Goal: Task Accomplishment & Management: Manage account settings

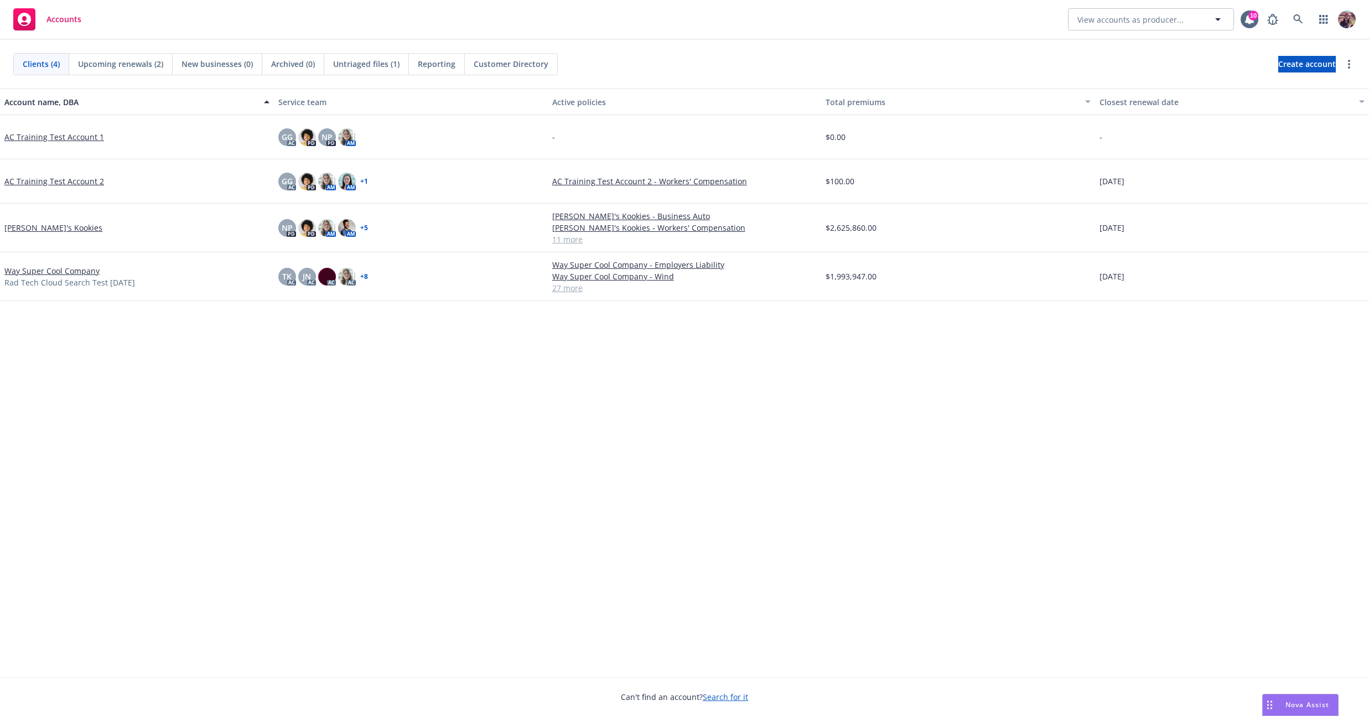
click at [21, 226] on link "[PERSON_NAME]'s Kookies" at bounding box center [53, 228] width 98 height 12
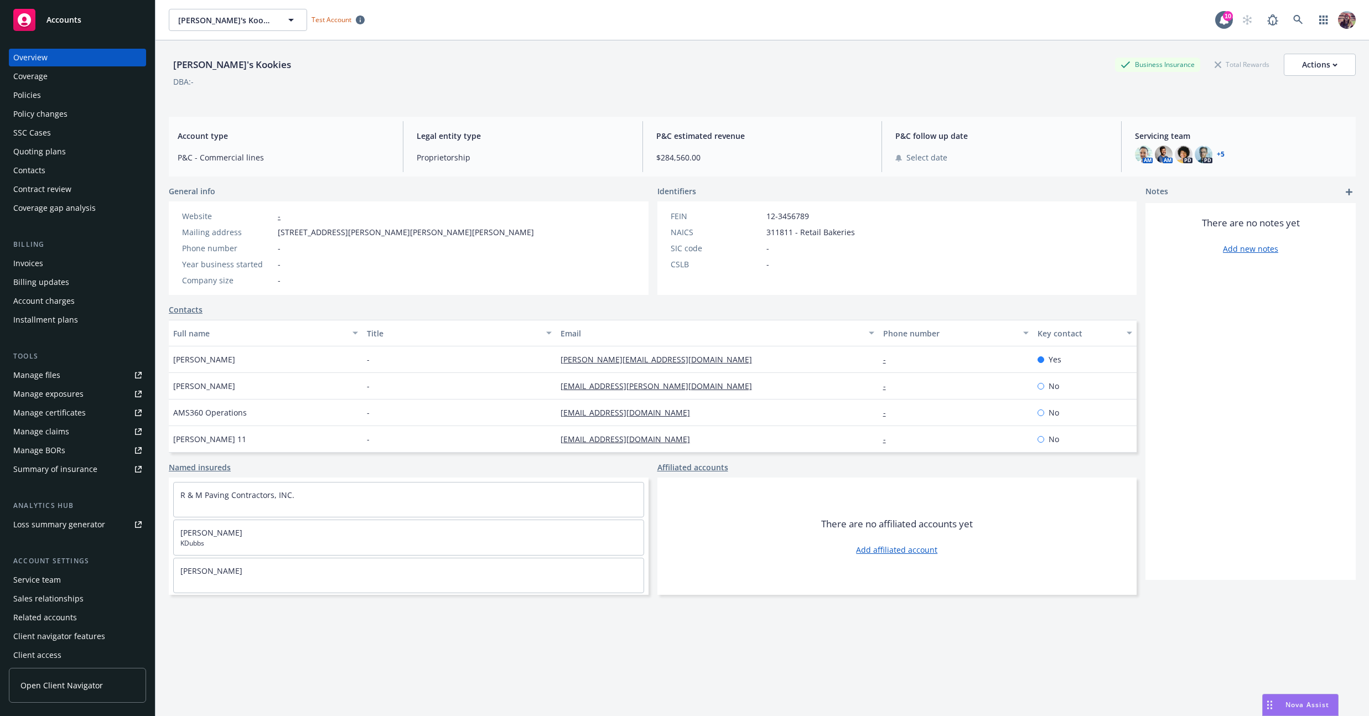
click at [30, 95] on div "Policies" at bounding box center [27, 95] width 28 height 18
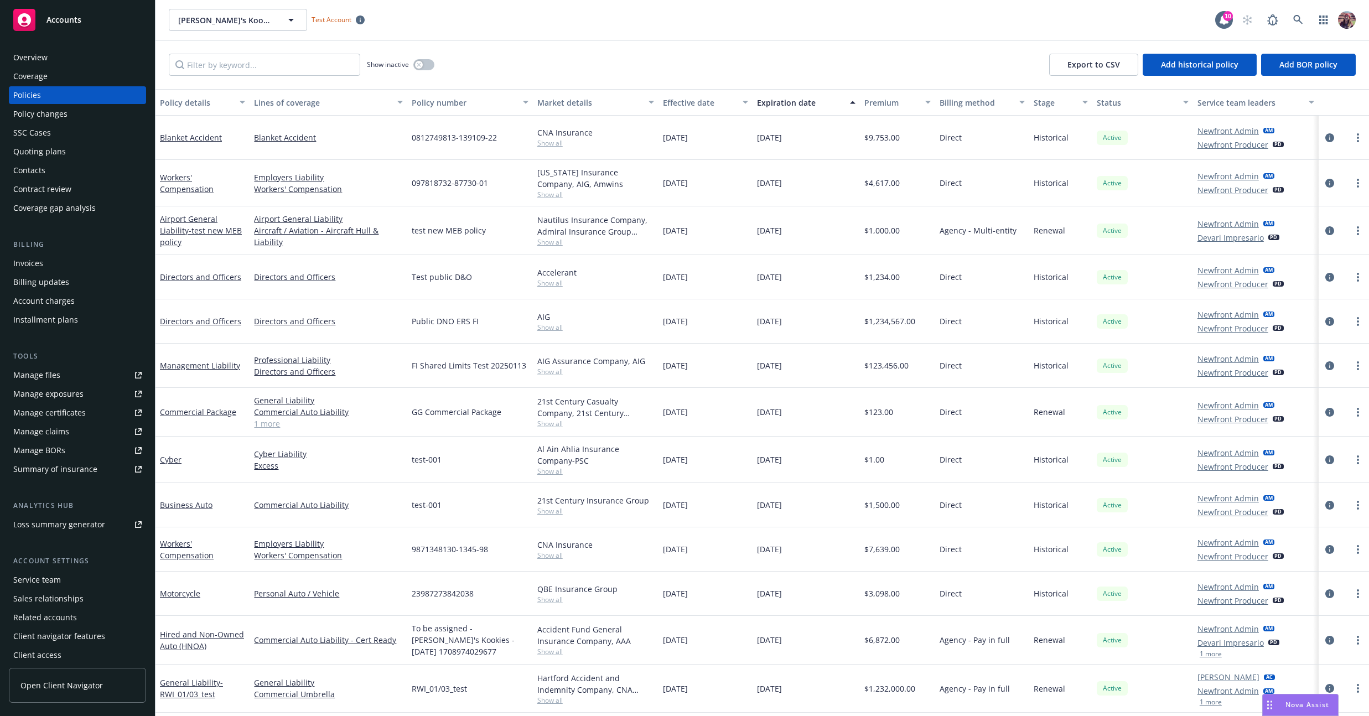
click at [983, 321] on div "Direct" at bounding box center [982, 321] width 94 height 44
click at [1093, 404] on div "Active" at bounding box center [1142, 412] width 101 height 49
click at [1325, 412] on icon "circleInformation" at bounding box center [1329, 412] width 9 height 9
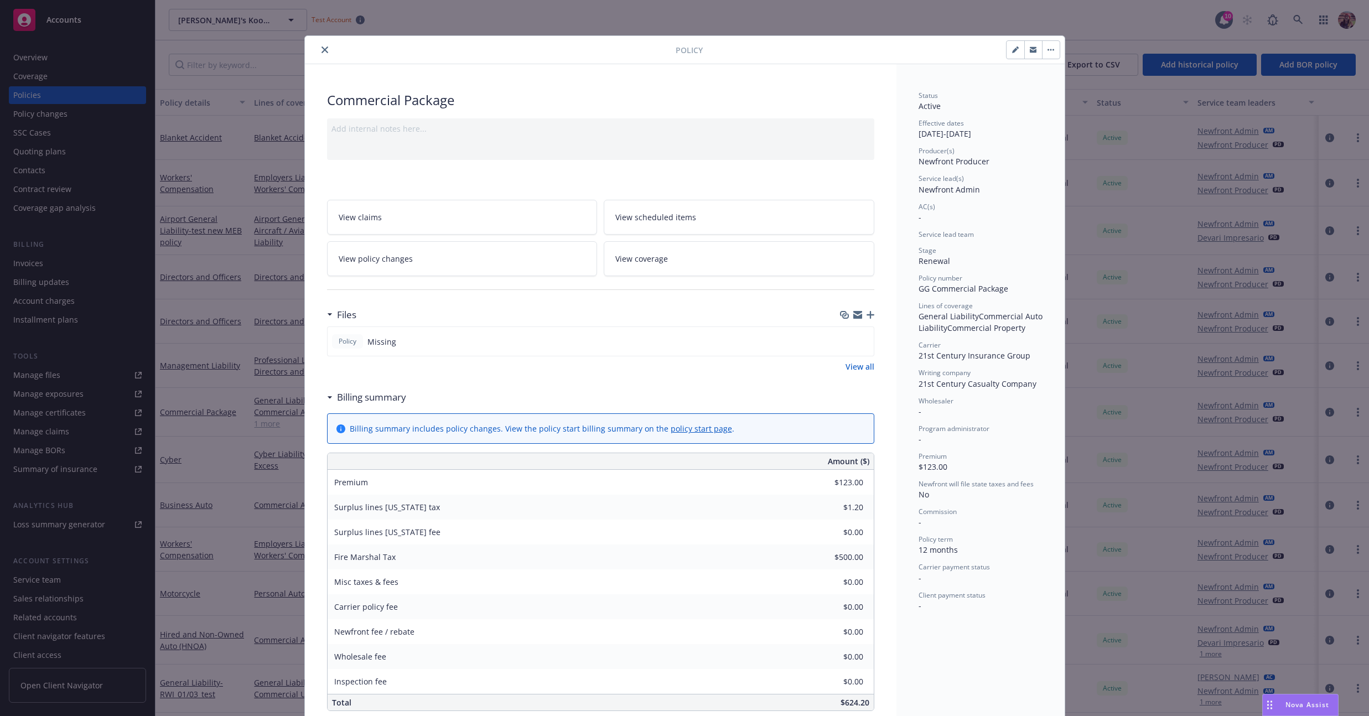
click at [1047, 52] on button "button" at bounding box center [1051, 50] width 18 height 18
click at [980, 65] on div "Status Active Effective dates 03/24/2025 - 03/24/2026 Producer(s) Newfront Prod…" at bounding box center [980, 600] width 168 height 1072
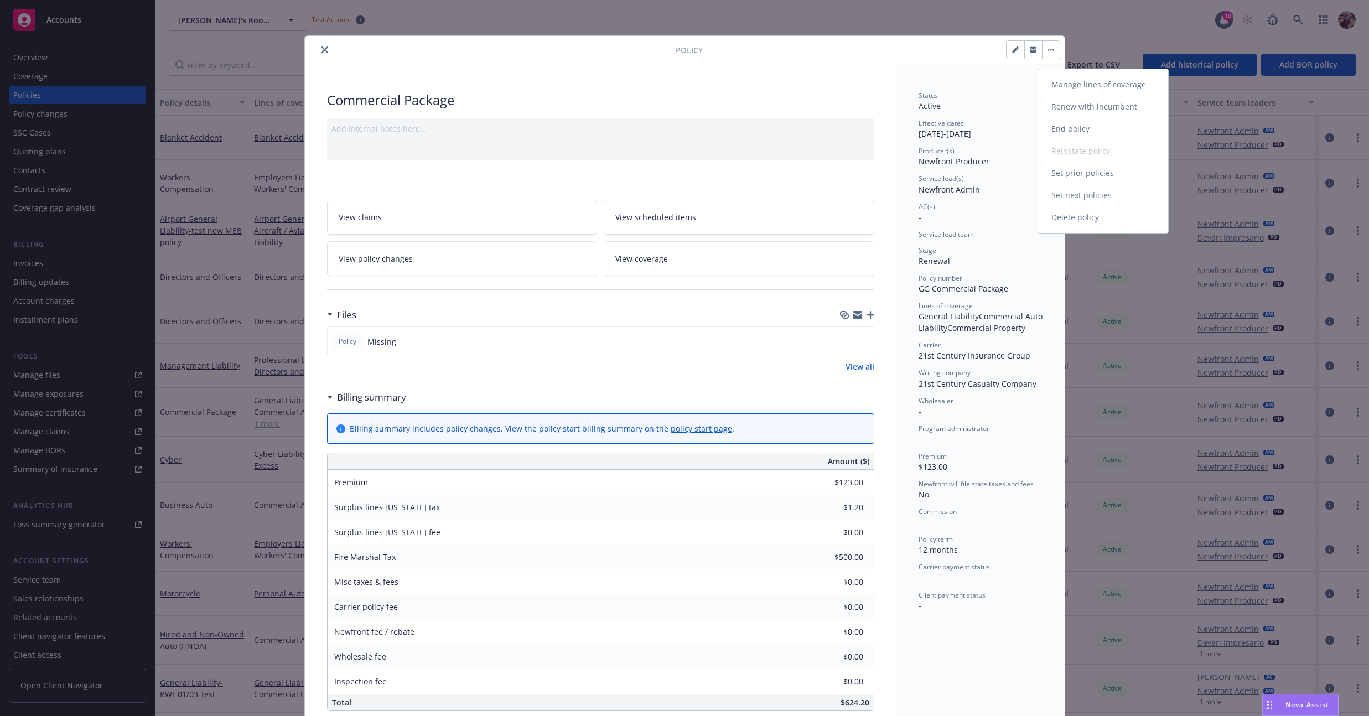
click at [1016, 45] on button "button" at bounding box center [1015, 50] width 18 height 18
select select "RENEWAL"
select select "12"
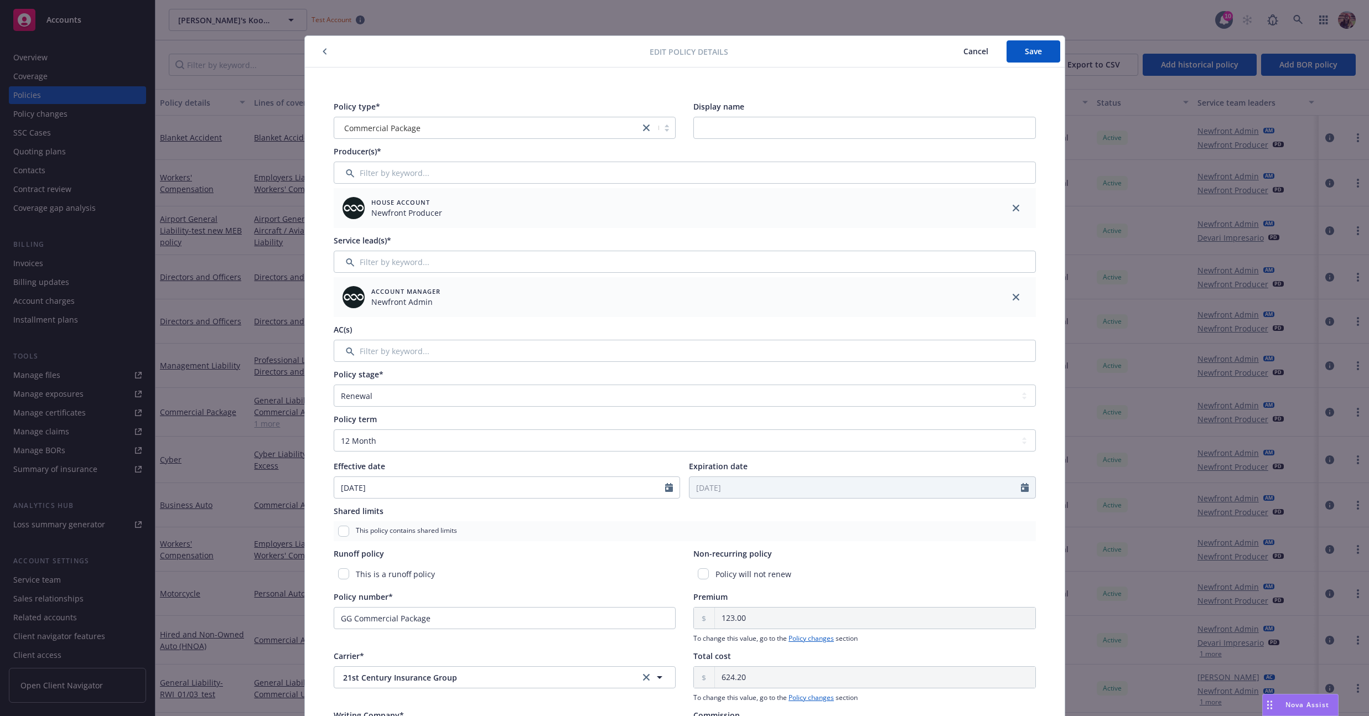
click at [331, 52] on div at bounding box center [479, 51] width 341 height 13
click at [324, 52] on button "button" at bounding box center [324, 51] width 13 height 13
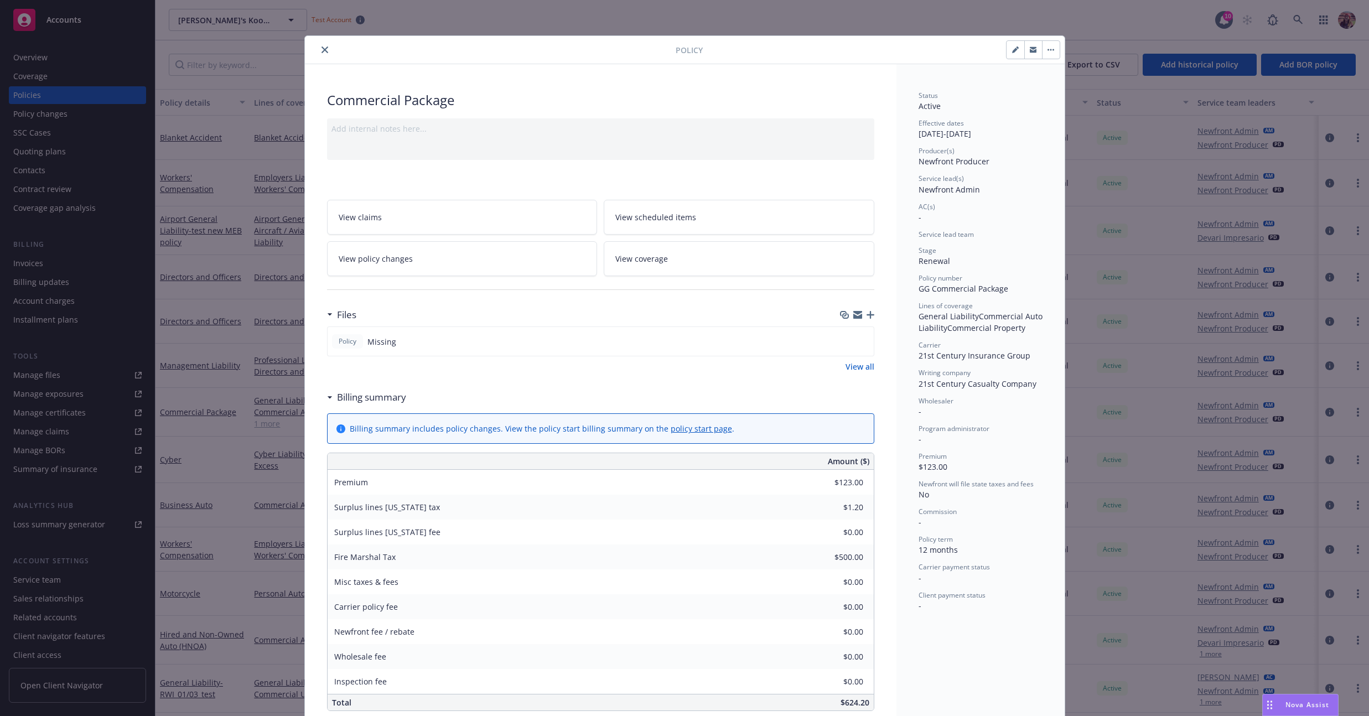
click at [1052, 51] on button "button" at bounding box center [1051, 50] width 18 height 18
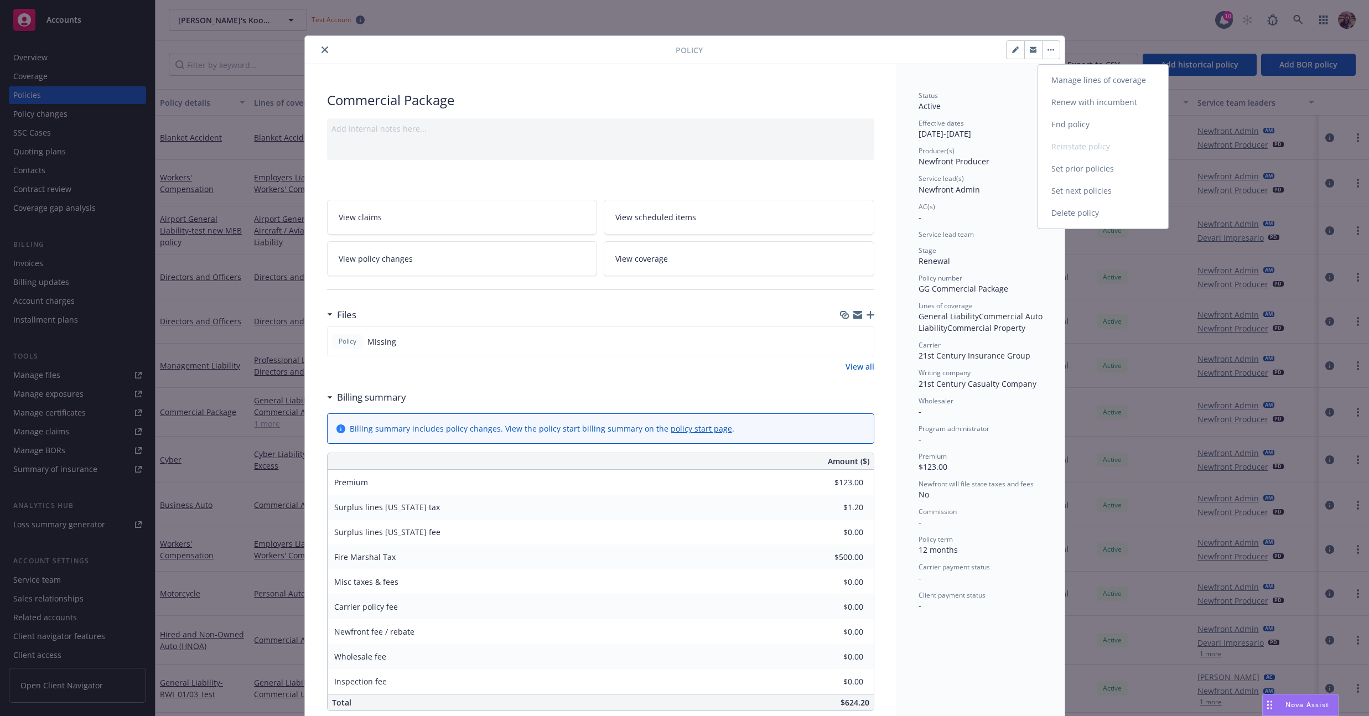
click at [1078, 118] on link "End policy" at bounding box center [1103, 124] width 130 height 22
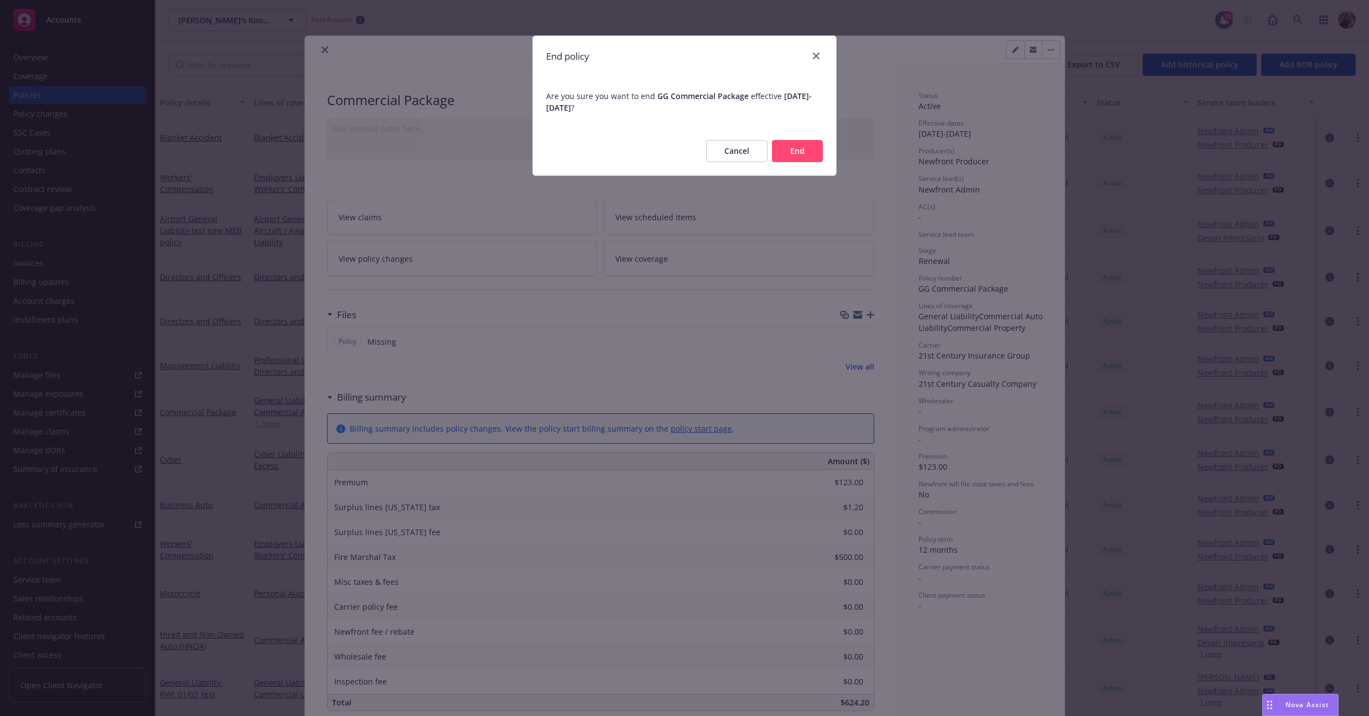
click at [788, 152] on button "End" at bounding box center [797, 151] width 51 height 22
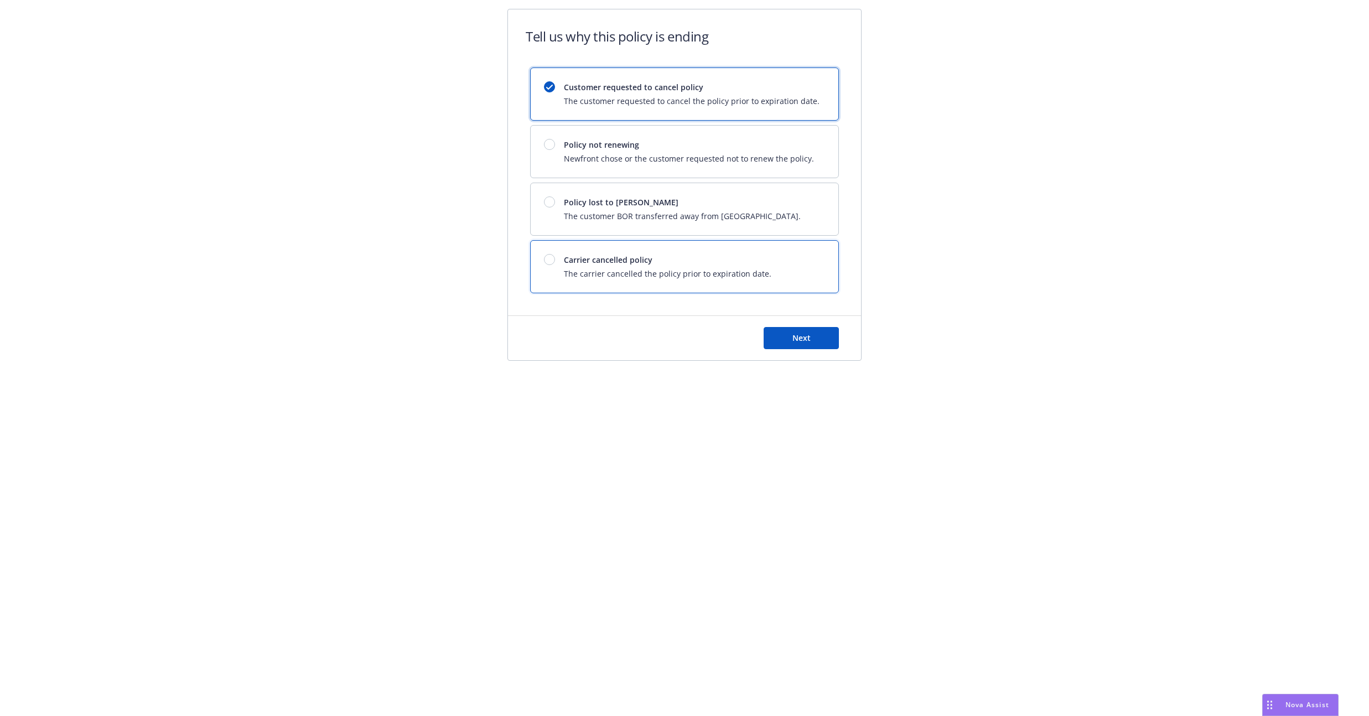
click at [611, 254] on span "Carrier cancelled policy" at bounding box center [667, 260] width 207 height 12
click at [792, 335] on span "Next" at bounding box center [801, 337] width 18 height 11
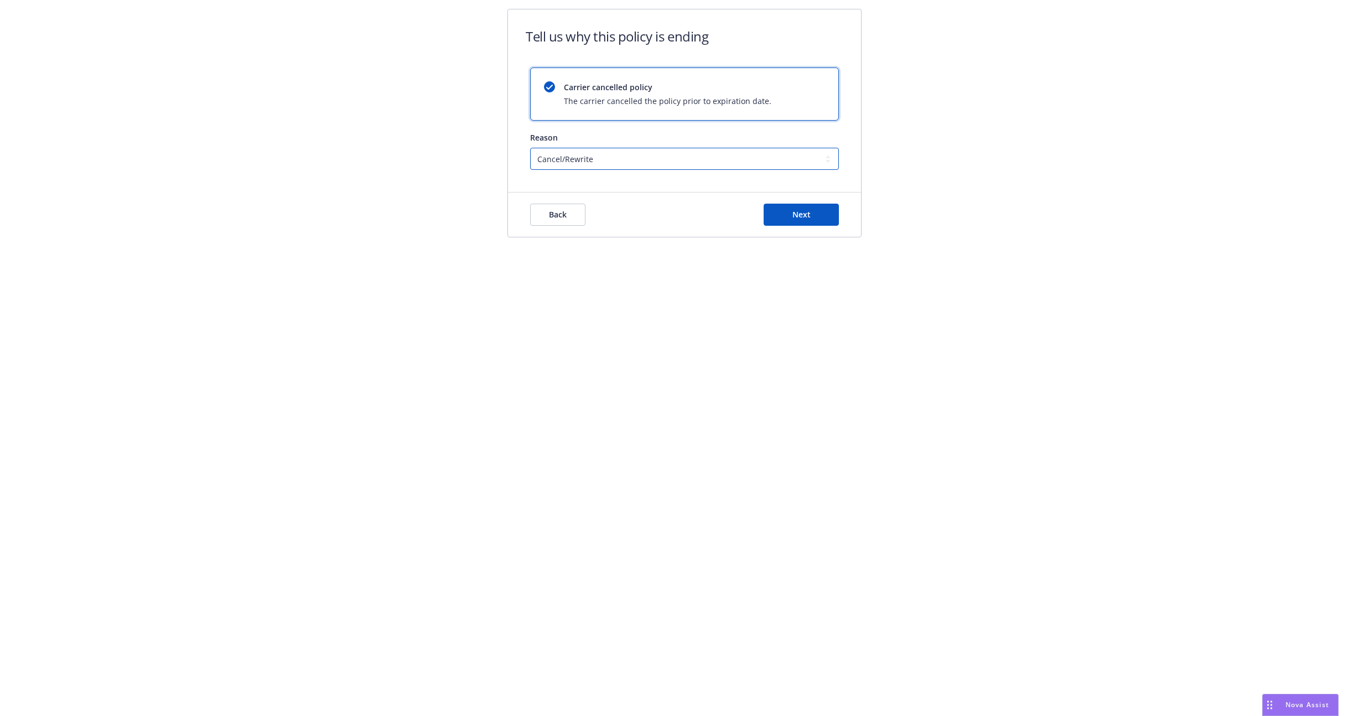
click at [650, 153] on select "Cancel/Rewrite Lost carrier appointment Compliance/Non-payment Lost on BOR" at bounding box center [684, 159] width 309 height 22
select select "Compliance/Non-payment"
click at [530, 148] on select "Cancel/Rewrite Lost carrier appointment Compliance/Non-payment Lost on BOR" at bounding box center [684, 159] width 309 height 22
click at [678, 211] on div "Back Next" at bounding box center [684, 215] width 309 height 22
click at [776, 205] on button "Next" at bounding box center [800, 215] width 75 height 22
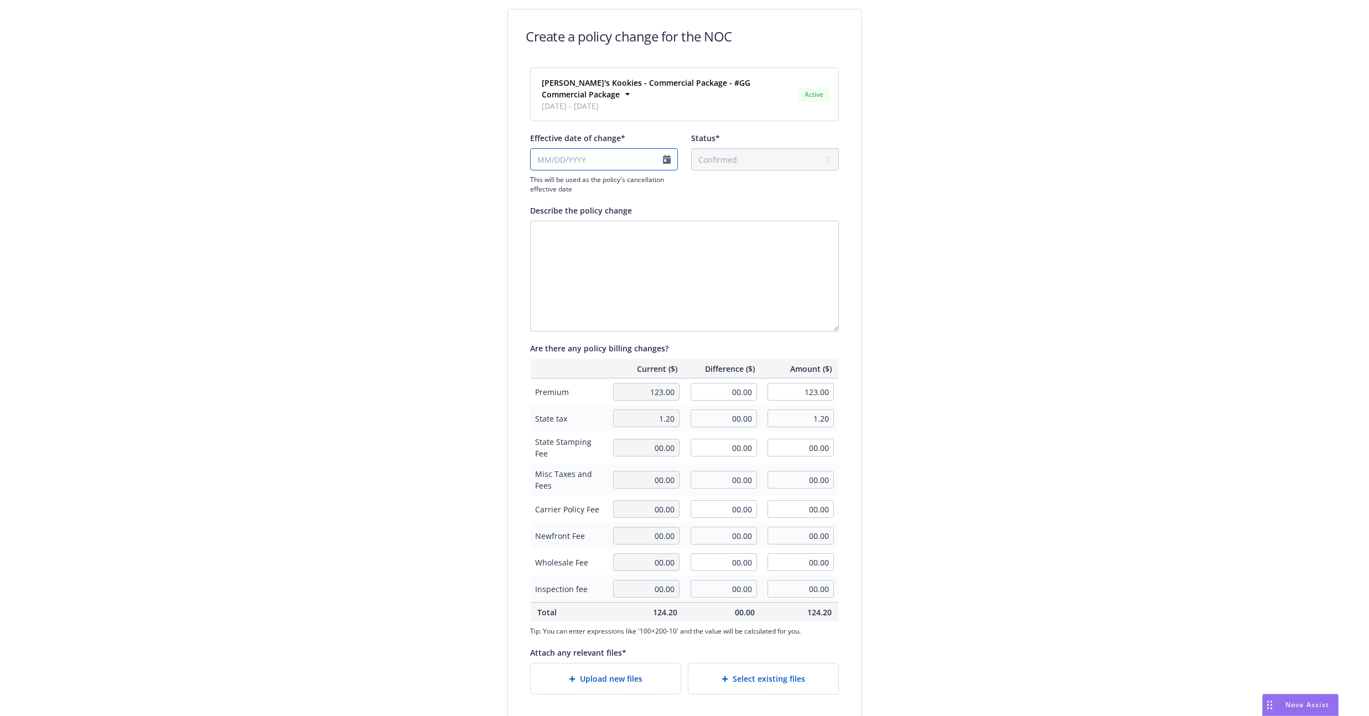
select select "August"
select select "2025"
click at [548, 148] on input "Effective date of change*" at bounding box center [604, 159] width 148 height 22
click at [646, 171] on icon "chevronRight" at bounding box center [645, 170] width 3 height 7
click at [534, 168] on icon "chevronLeft" at bounding box center [535, 170] width 7 height 7
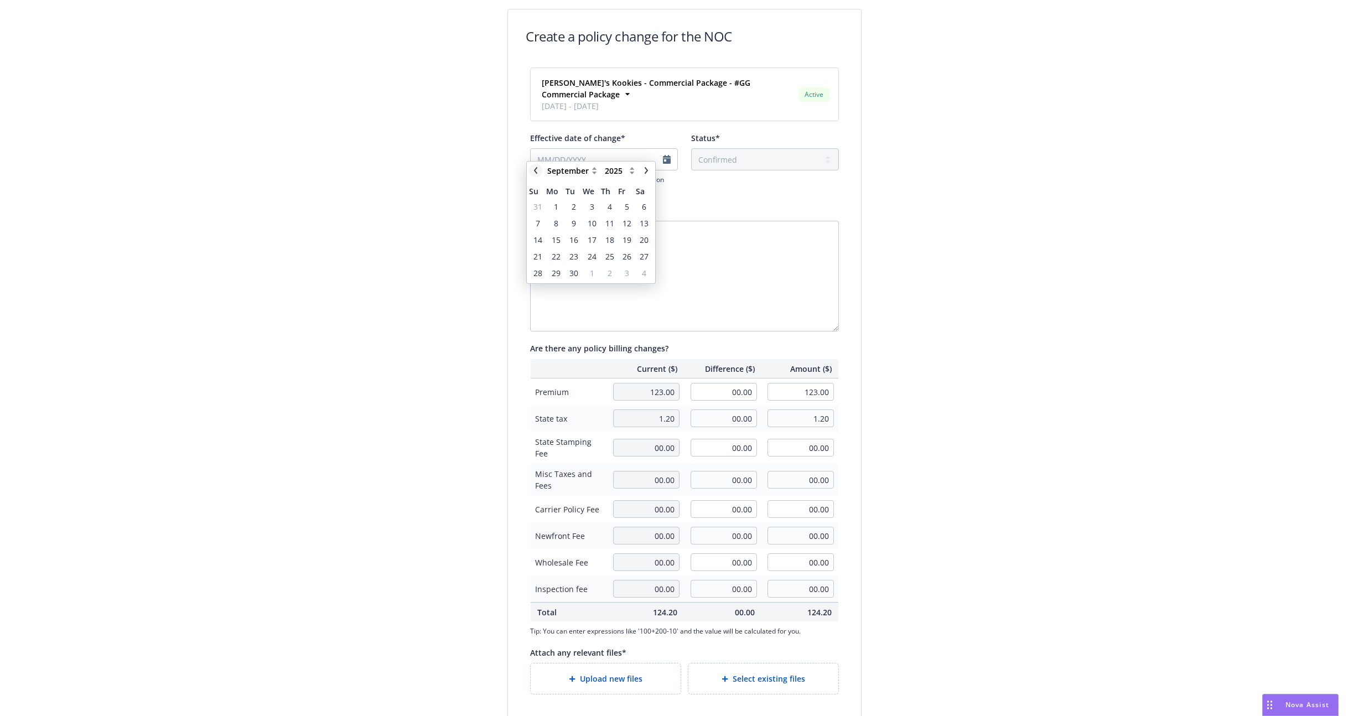
select select "August"
click at [594, 252] on span "20" at bounding box center [591, 257] width 9 height 12
type input "[DATE]"
click at [629, 260] on textarea "Describe the policy change" at bounding box center [684, 276] width 309 height 111
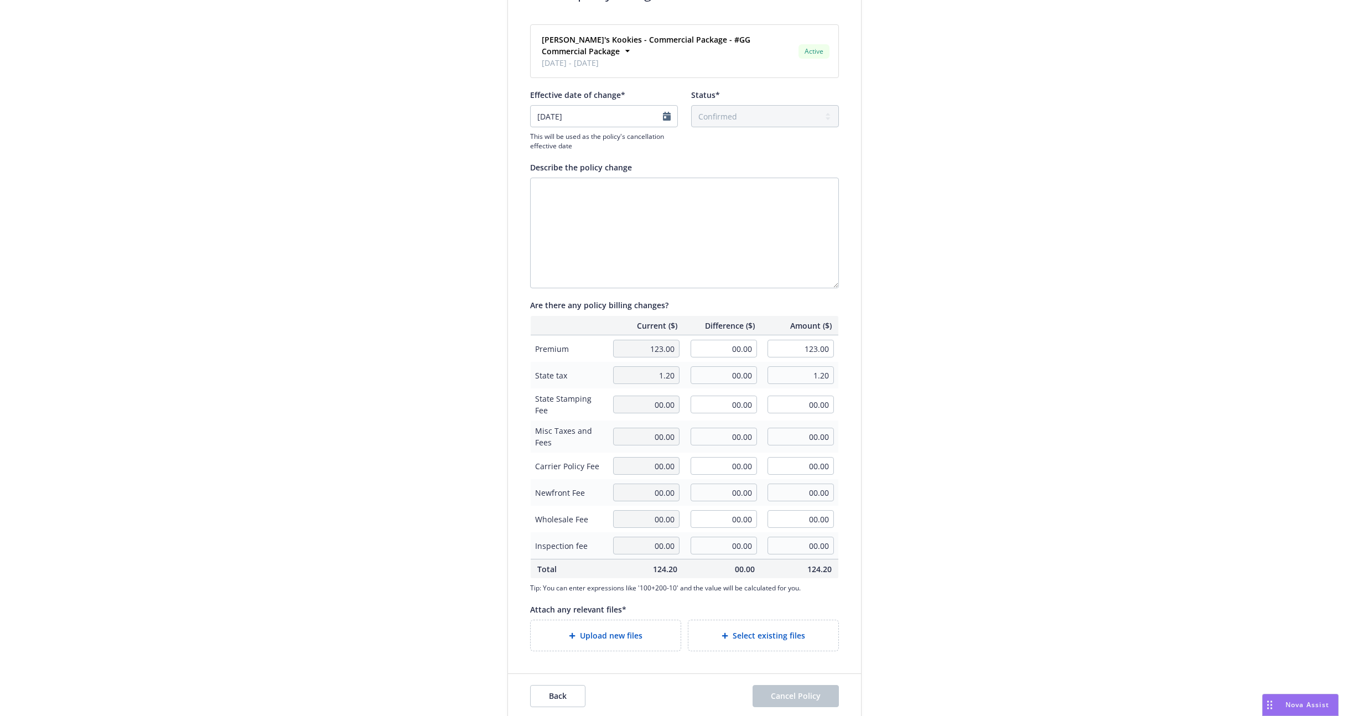
click at [722, 632] on icon at bounding box center [724, 635] width 7 height 7
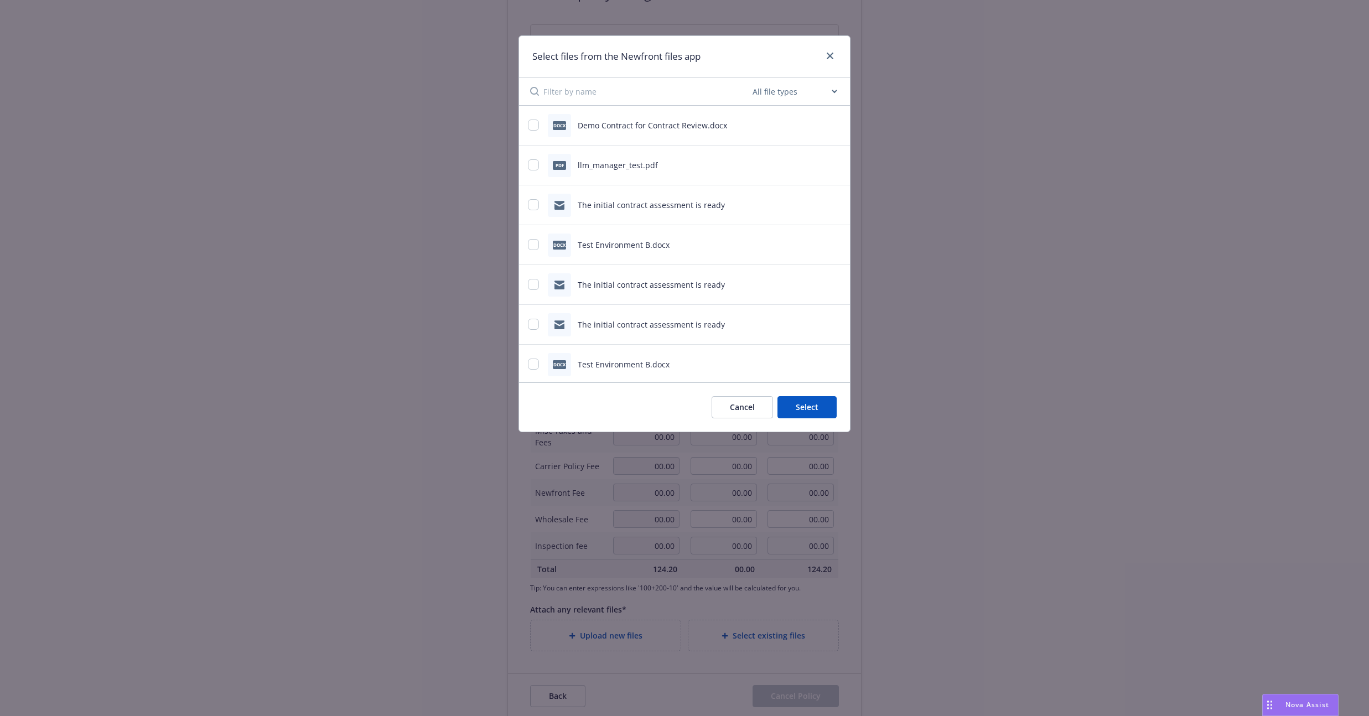
click at [620, 129] on span "Demo Contract for Contract Review.docx" at bounding box center [652, 125] width 149 height 11
click at [527, 127] on div "docx Demo Contract for Contract Review.docx" at bounding box center [684, 126] width 331 height 40
click at [509, 123] on div "Select files from the Newfront files app All file types Agreements Allocations …" at bounding box center [684, 358] width 1369 height 716
click at [533, 123] on input "checkbox" at bounding box center [533, 124] width 11 height 11
checkbox input "true"
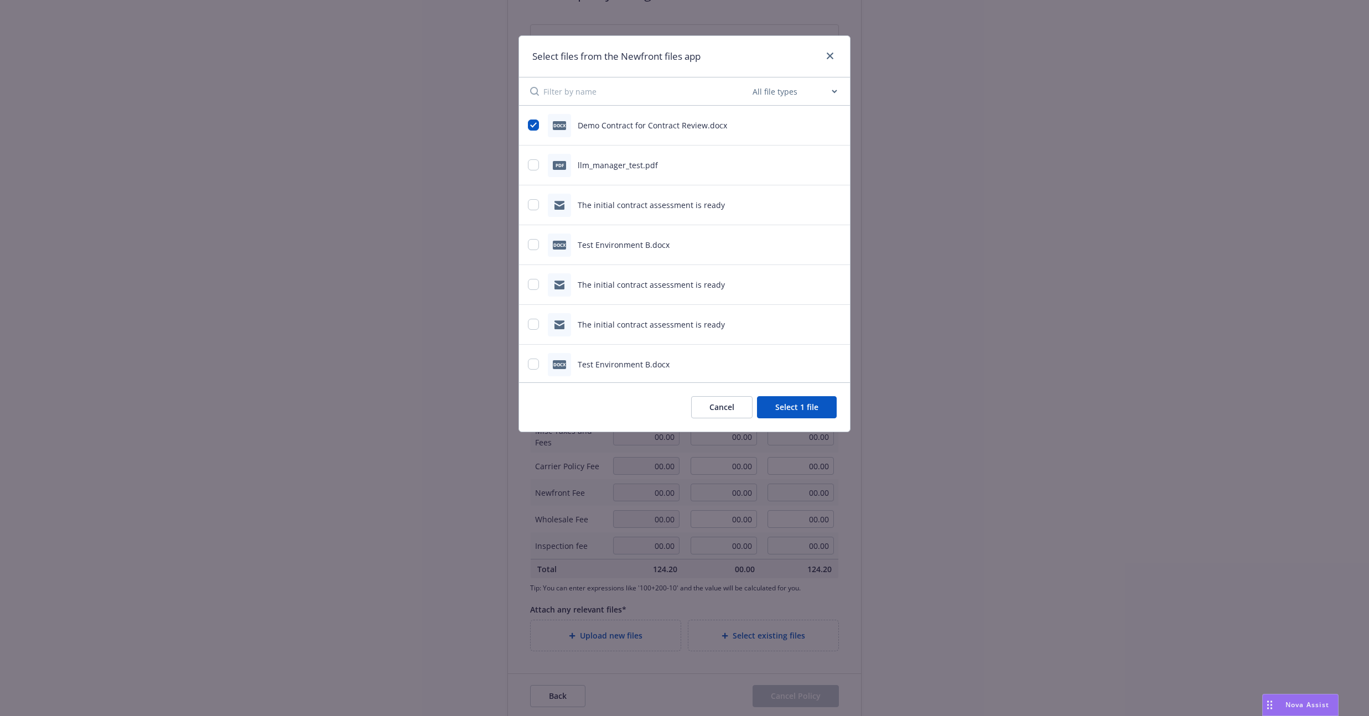
click at [788, 410] on button "Select 1 file" at bounding box center [797, 407] width 80 height 22
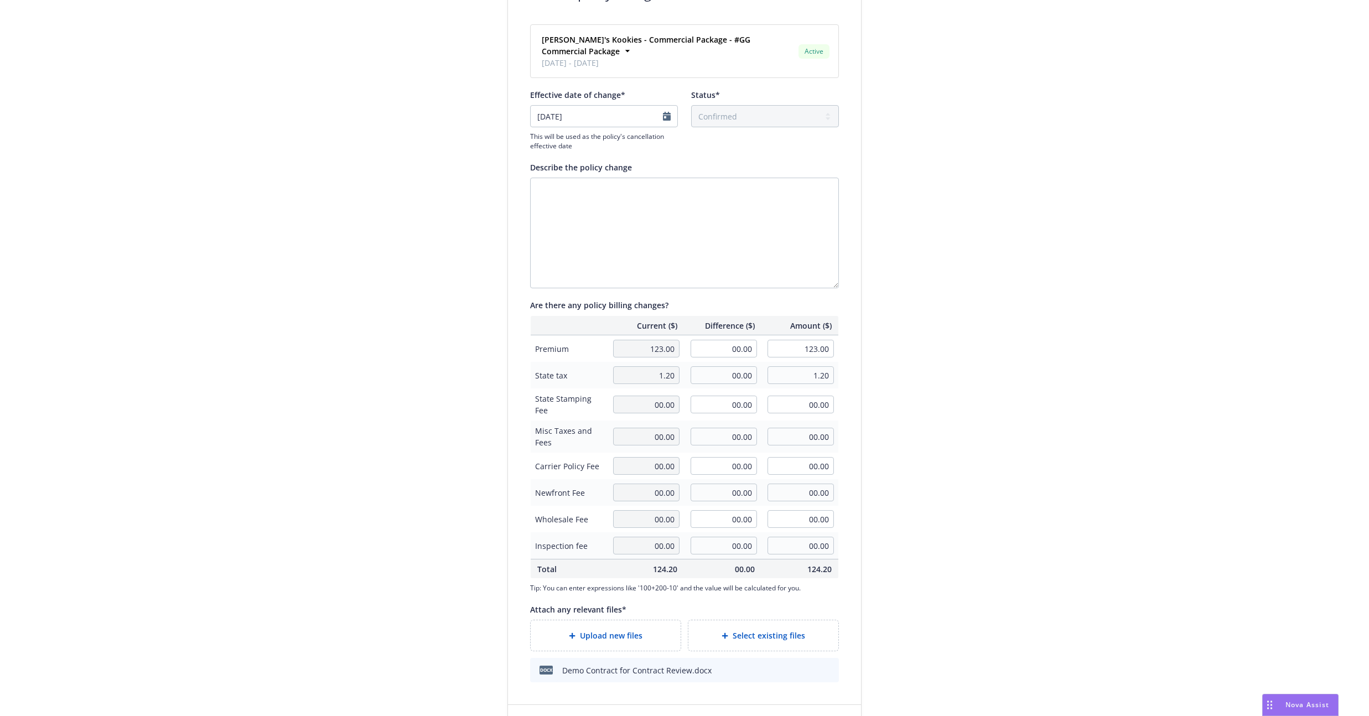
scroll to position [74, 0]
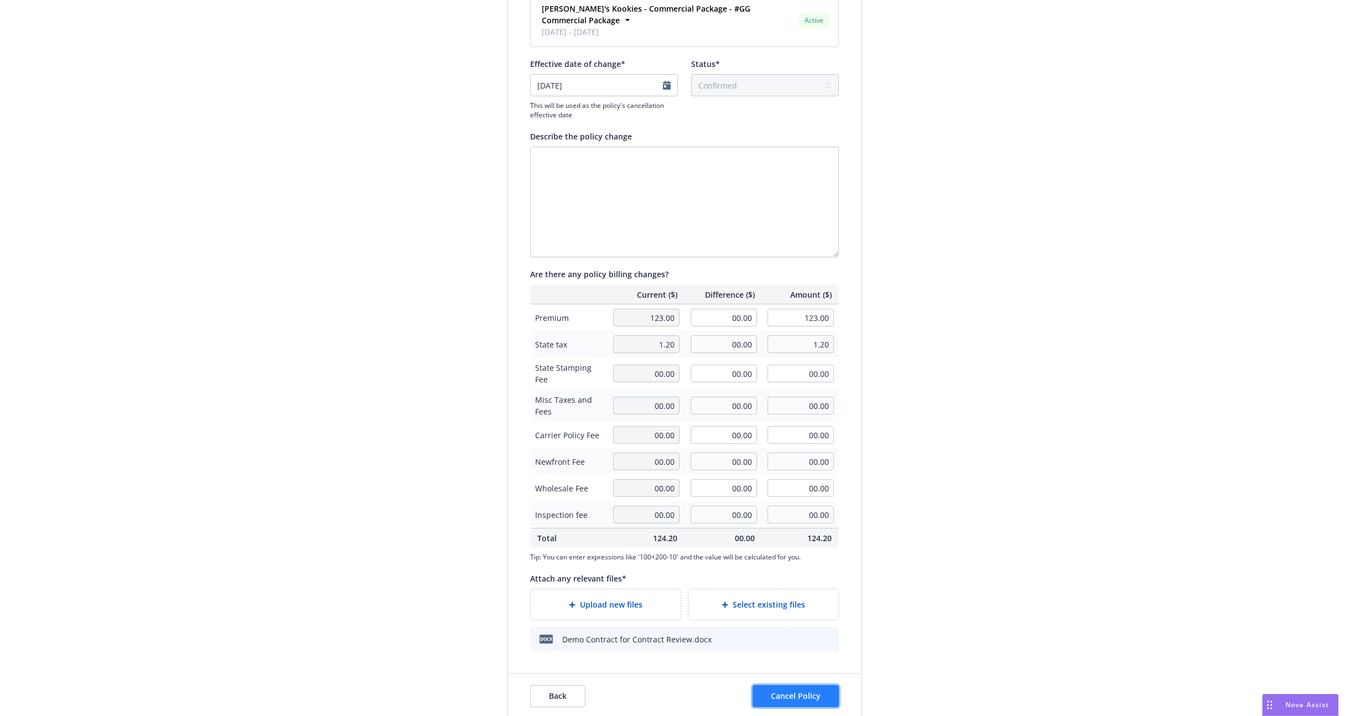
click at [801, 690] on span "Cancel Policy" at bounding box center [796, 695] width 50 height 11
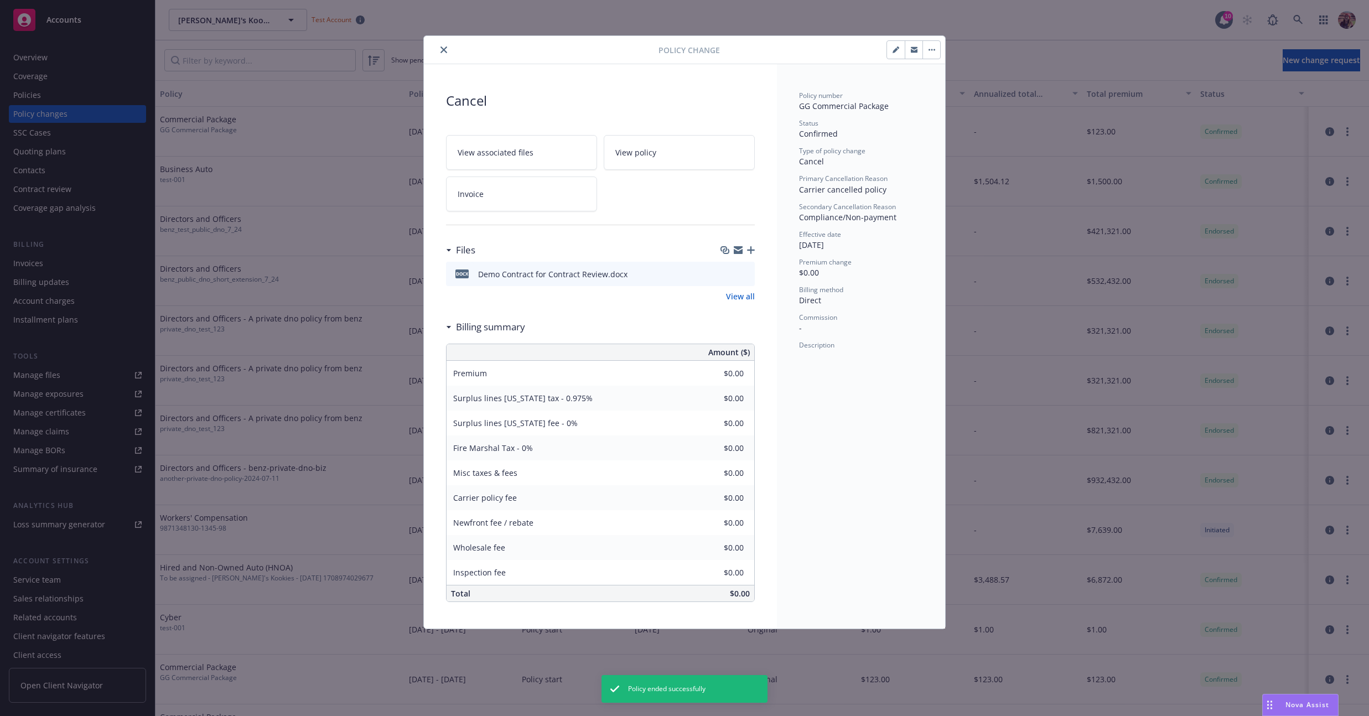
click at [614, 165] on link "View policy" at bounding box center [679, 152] width 151 height 35
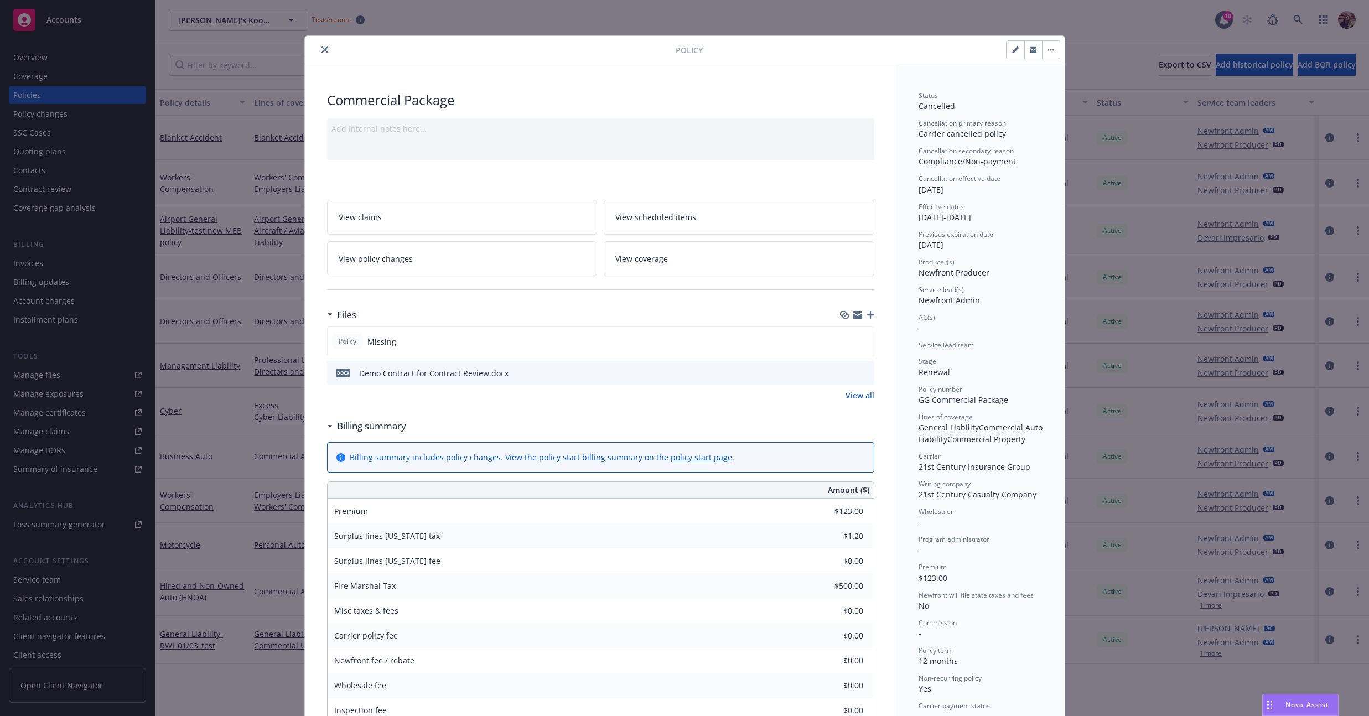
click at [1012, 50] on icon "button" at bounding box center [1015, 51] width 6 height 6
select select "RENEWAL"
select select "12"
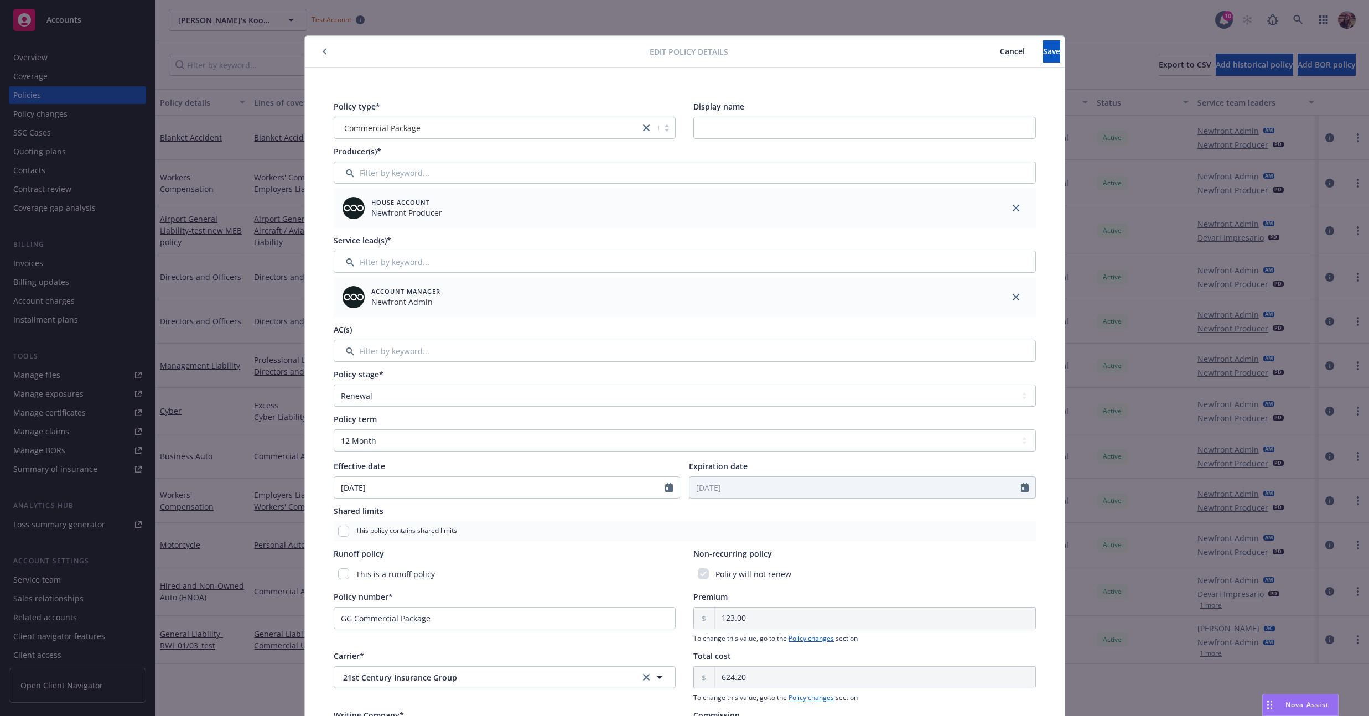
click at [325, 50] on button "button" at bounding box center [324, 51] width 13 height 13
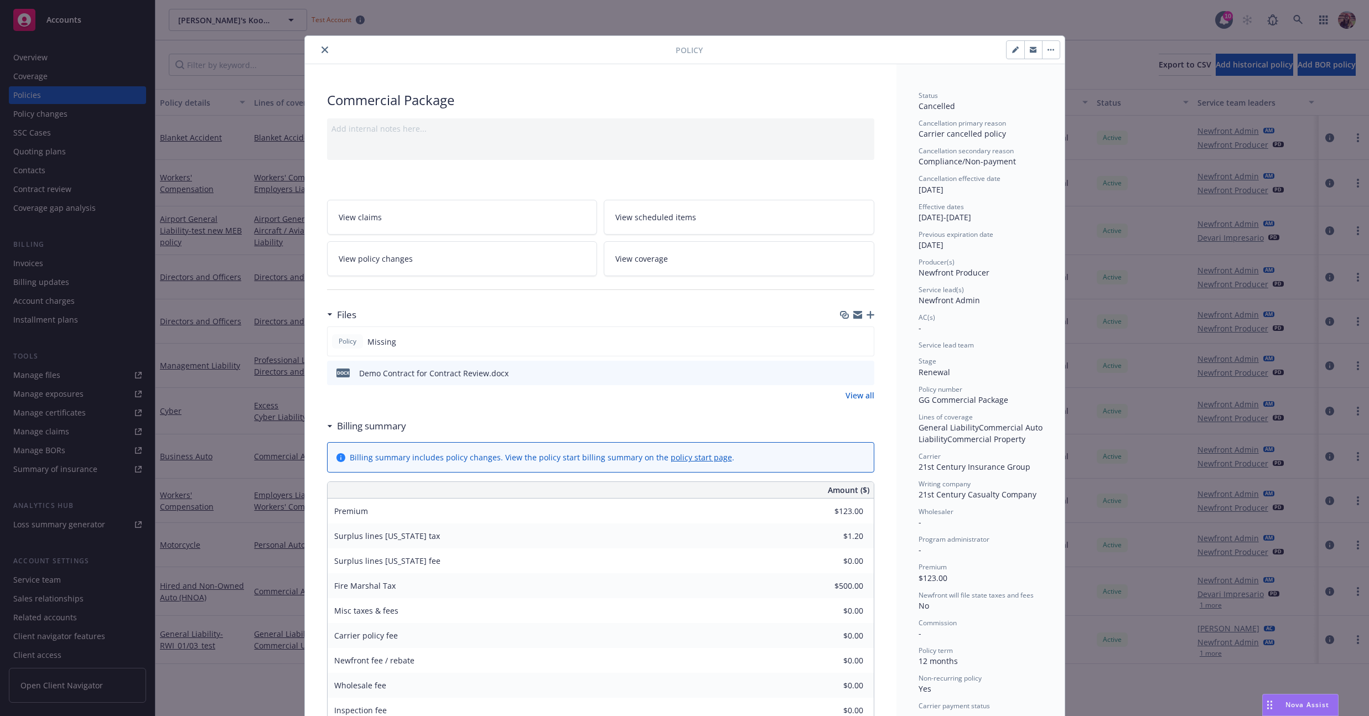
click at [1047, 50] on icon "button" at bounding box center [1050, 50] width 7 height 2
click at [789, 100] on div "Commercial Package" at bounding box center [600, 100] width 547 height 19
click at [659, 36] on div "Policy" at bounding box center [685, 50] width 760 height 28
click at [670, 53] on div at bounding box center [492, 49] width 366 height 13
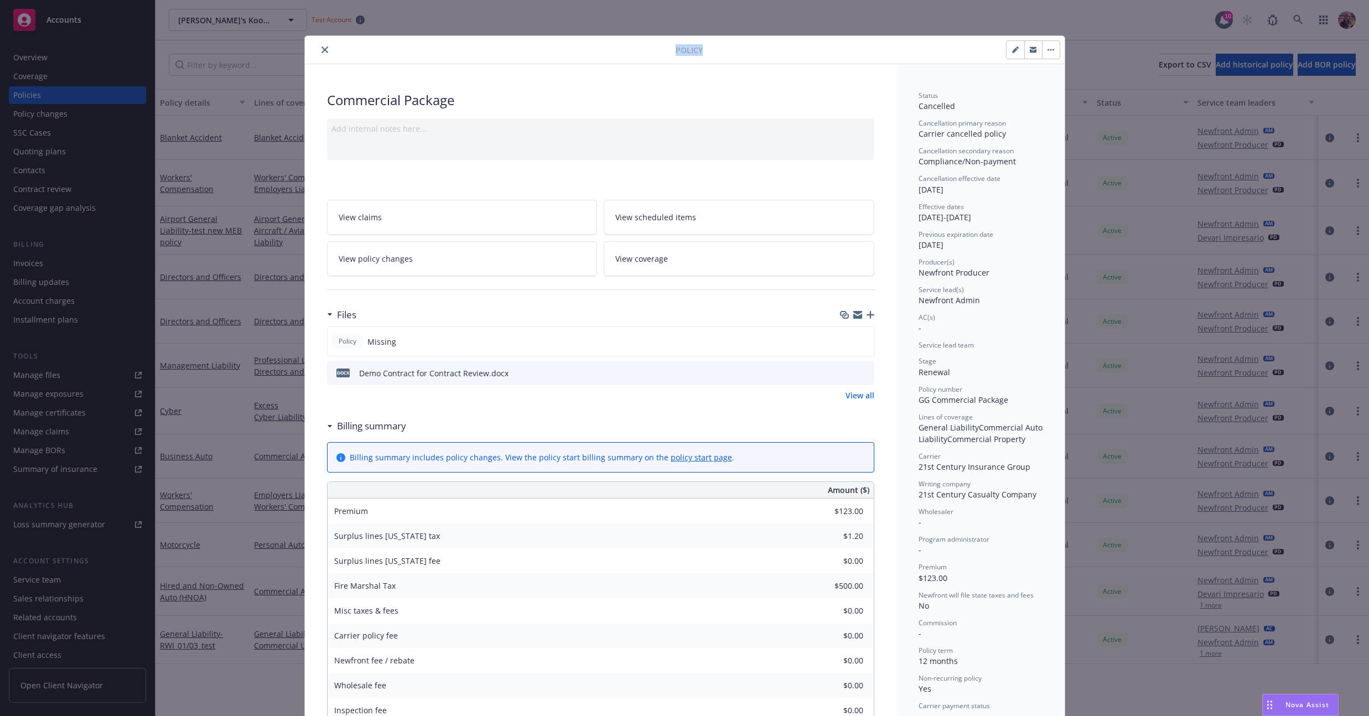
click at [670, 53] on div at bounding box center [492, 49] width 366 height 13
click at [675, 51] on span "Policy" at bounding box center [688, 50] width 27 height 12
click at [402, 96] on div "Commercial Package" at bounding box center [600, 100] width 547 height 19
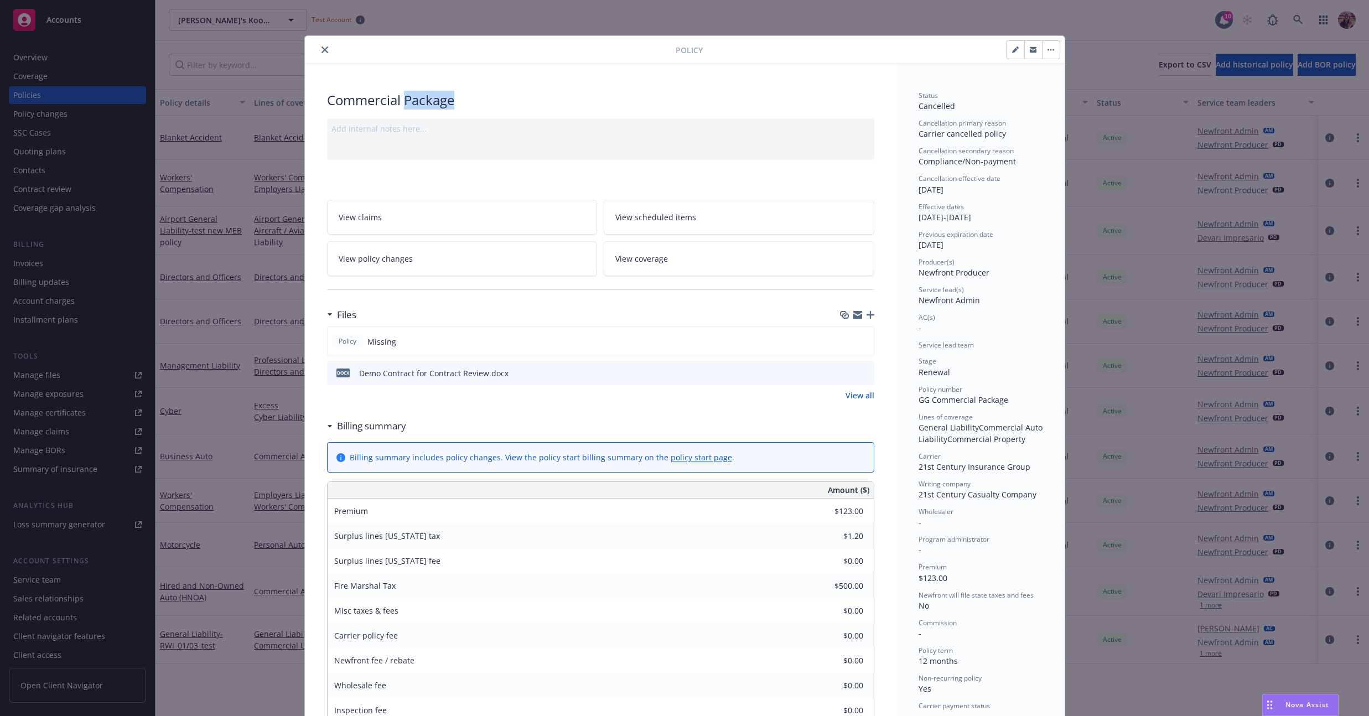
click at [402, 96] on div "Commercial Package" at bounding box center [600, 100] width 547 height 19
click at [353, 106] on div "Commercial Package" at bounding box center [600, 100] width 547 height 19
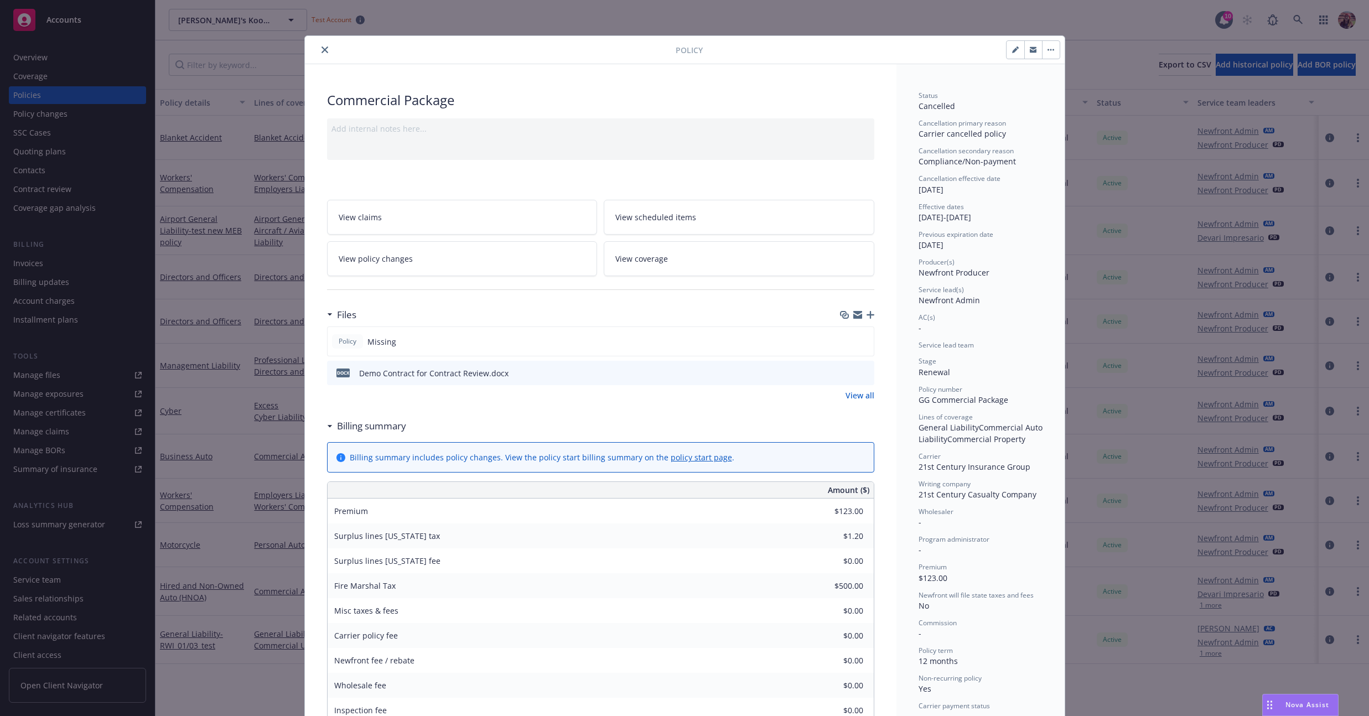
click at [353, 103] on div "Commercial Package" at bounding box center [600, 100] width 547 height 19
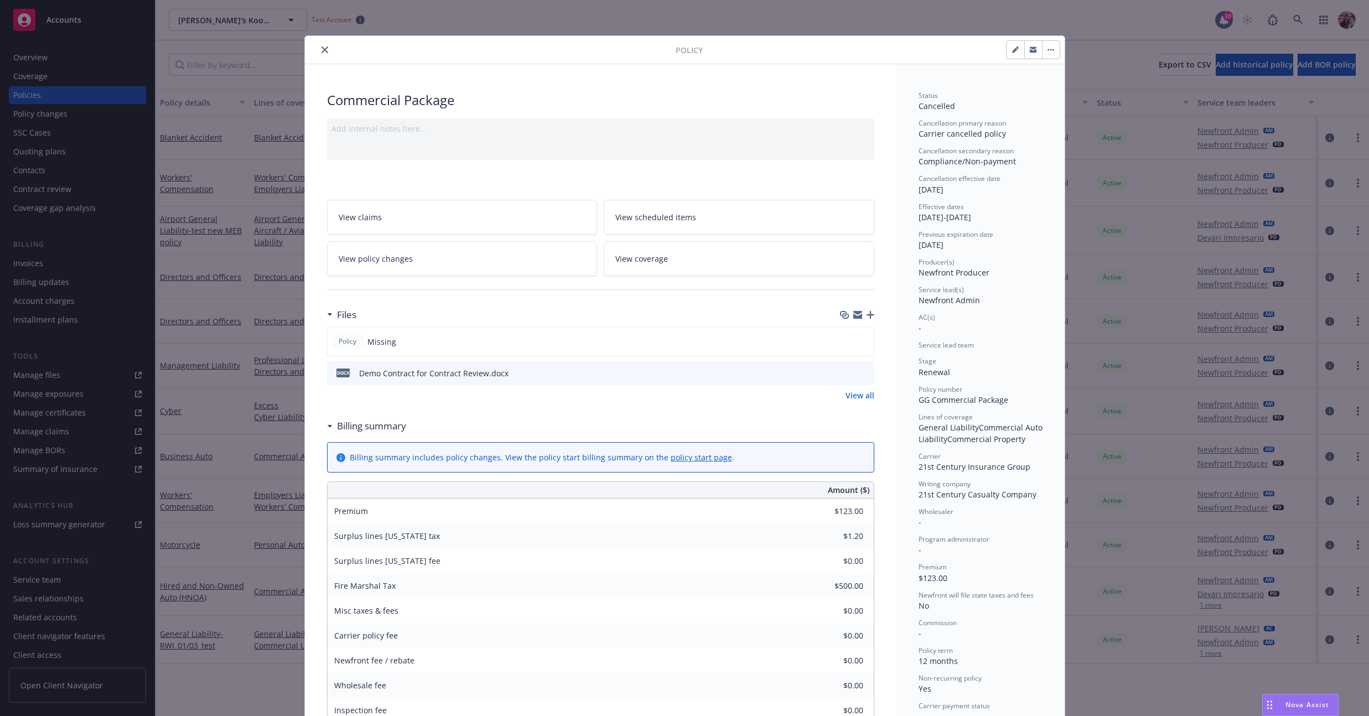
click at [354, 101] on div "Commercial Package" at bounding box center [600, 100] width 547 height 19
click at [368, 106] on div "Commercial Package" at bounding box center [600, 100] width 547 height 19
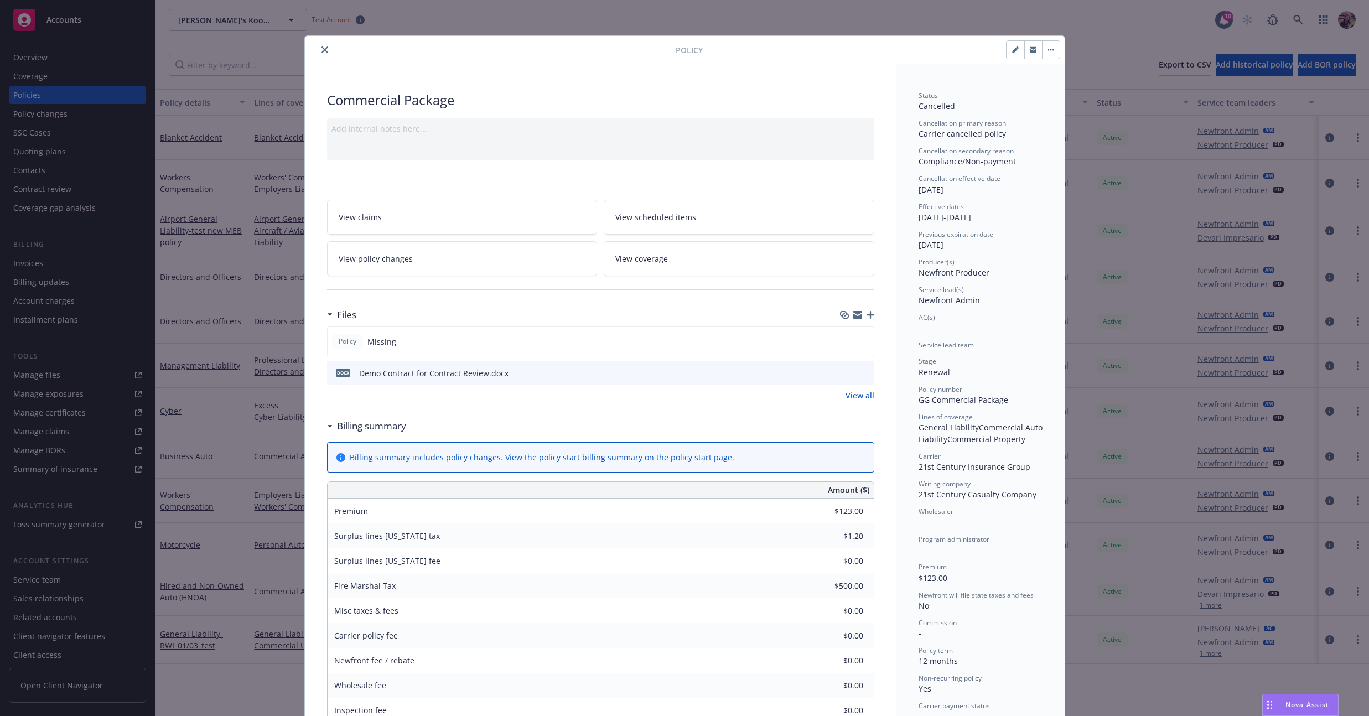
click at [318, 52] on button "close" at bounding box center [324, 49] width 13 height 13
click at [326, 46] on div "Show inactive Export to CSV Add historical policy Add BOR policy" at bounding box center [761, 64] width 1213 height 49
